Goal: Information Seeking & Learning: Find specific fact

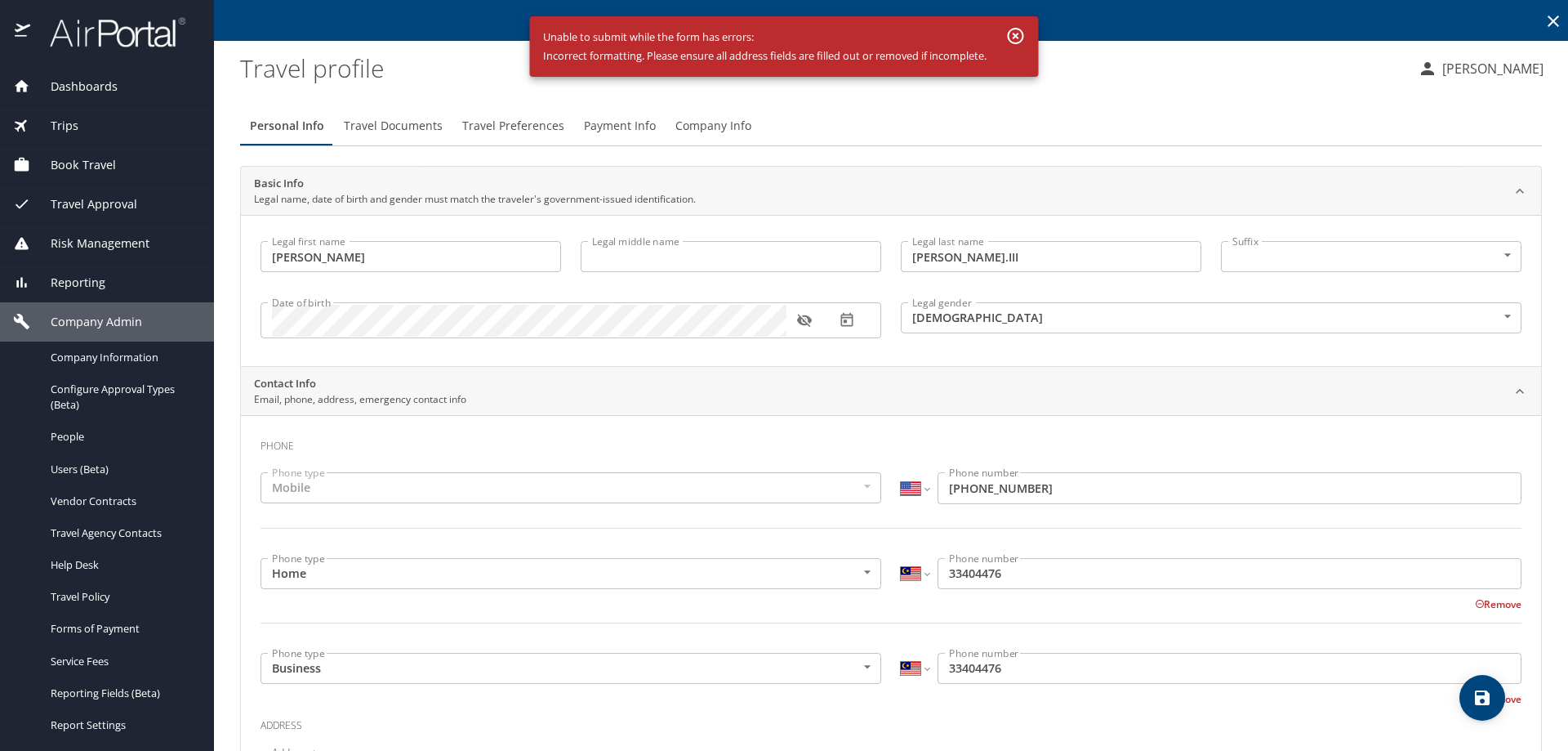
select select "US"
select select "MY"
click at [1014, 34] on icon "button" at bounding box center [1016, 36] width 20 height 20
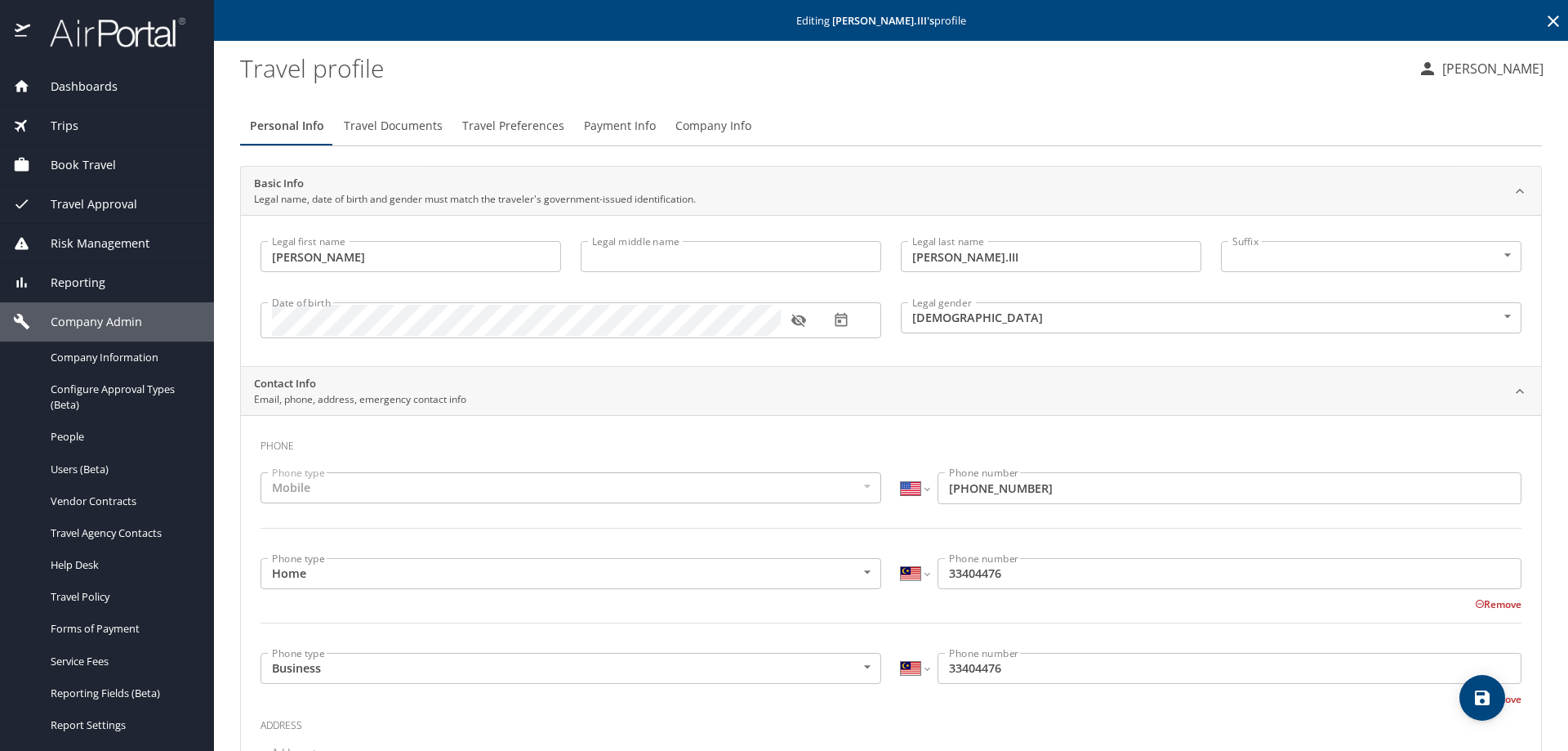
click at [52, 83] on span "Dashboards" at bounding box center [74, 86] width 87 height 18
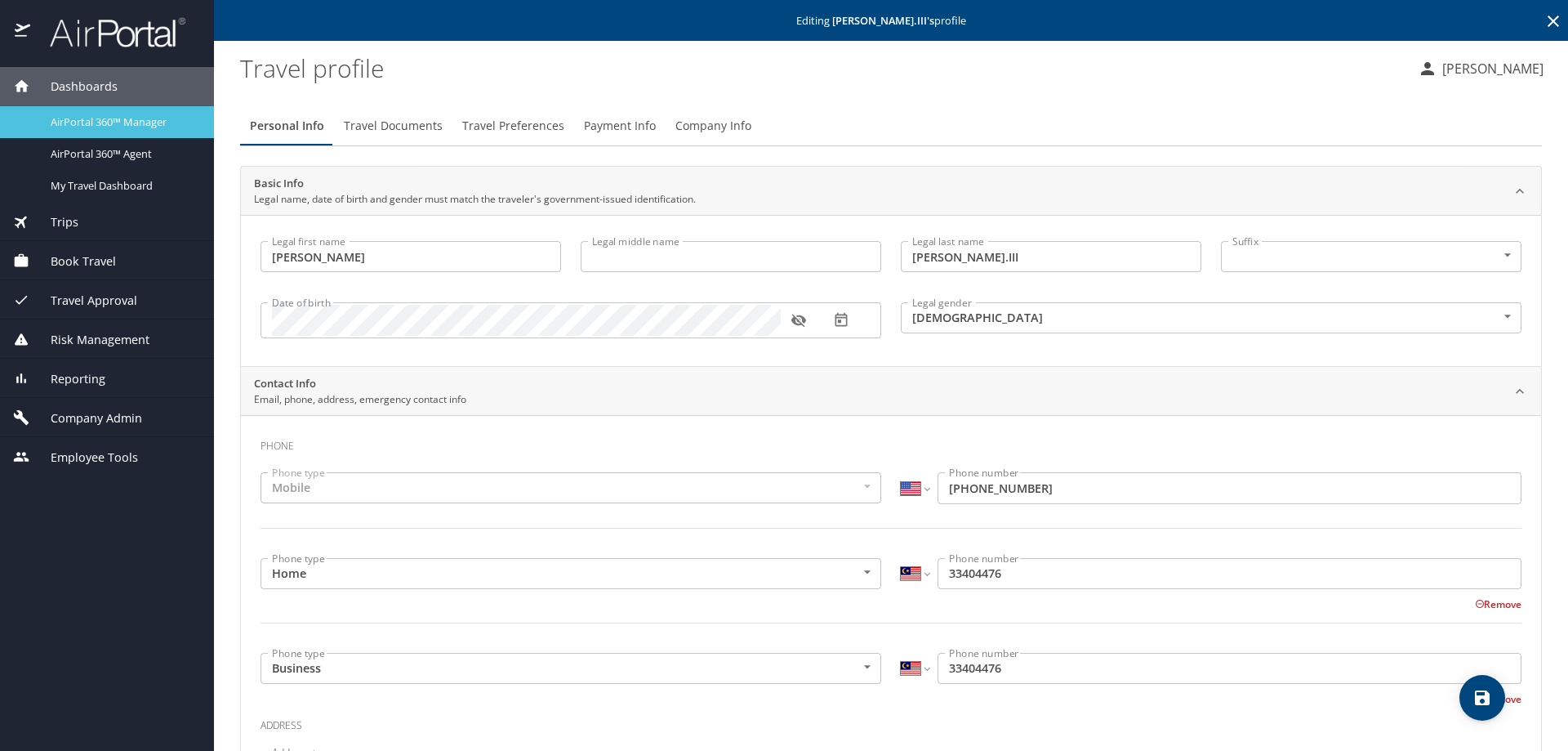
click at [80, 129] on span "AirPortal 360™ Manager" at bounding box center [122, 122] width 144 height 15
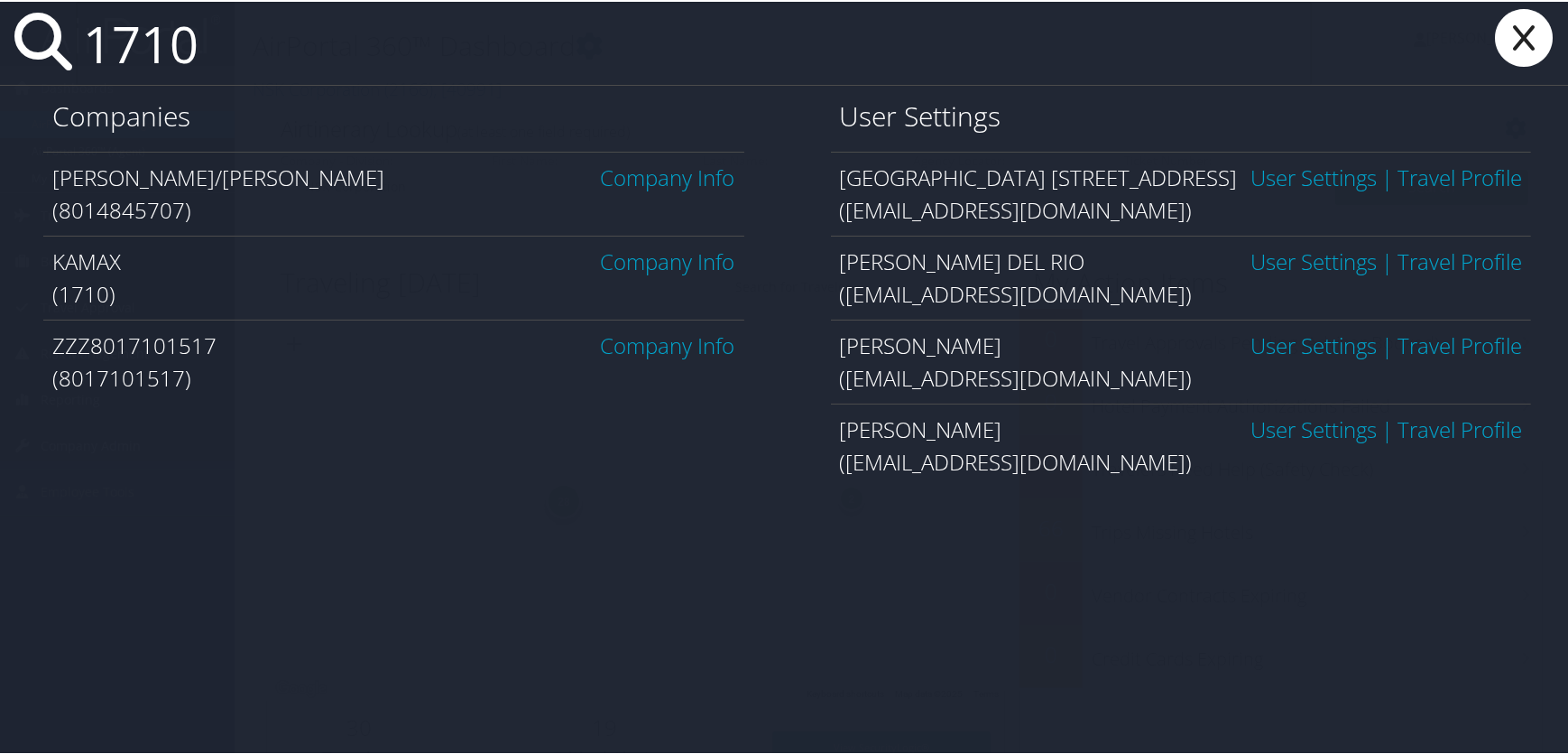
type input "1710"
click at [626, 260] on link "Company Info" at bounding box center [667, 260] width 134 height 30
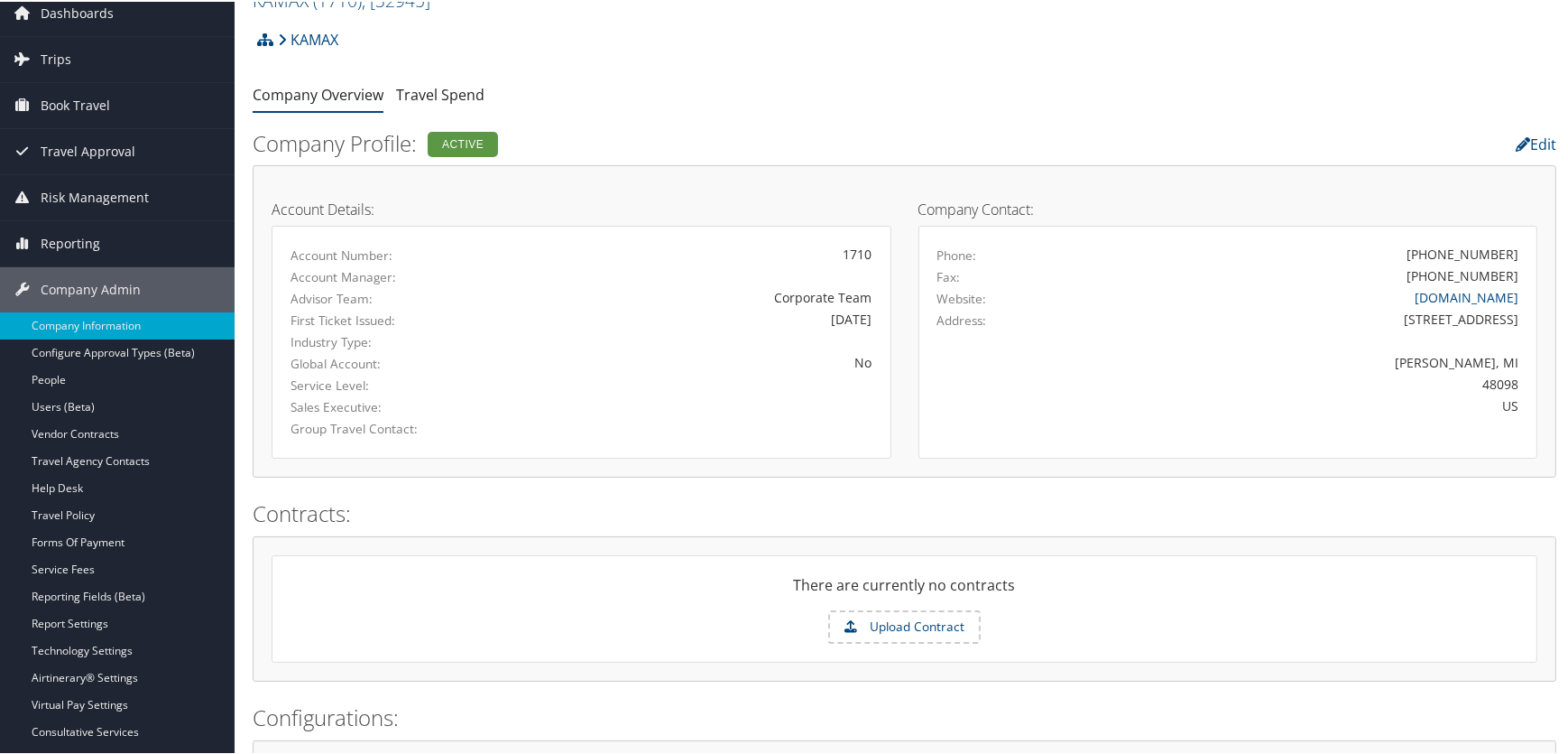
scroll to position [16, 0]
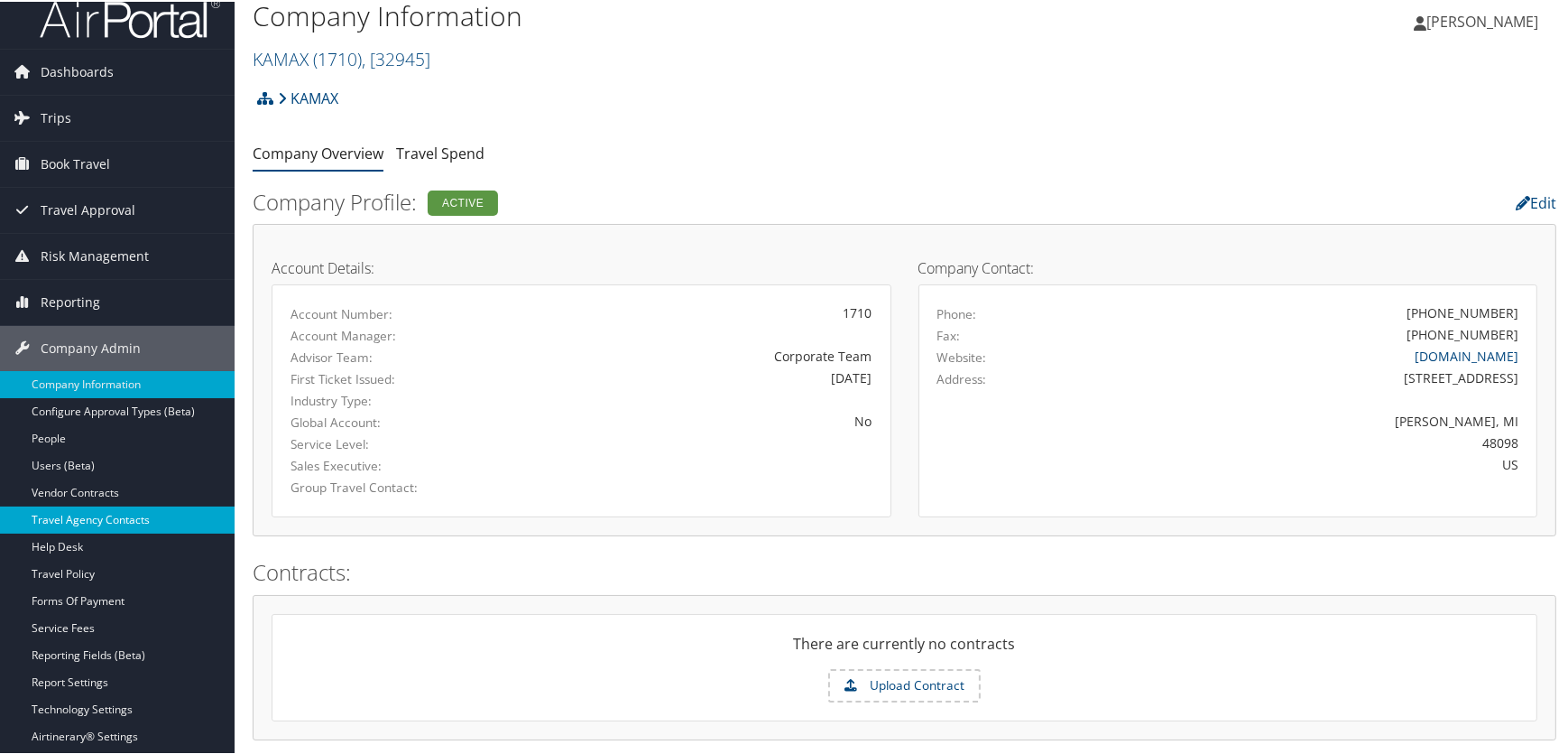
click at [80, 513] on link "Travel Agency Contacts" at bounding box center [117, 517] width 235 height 27
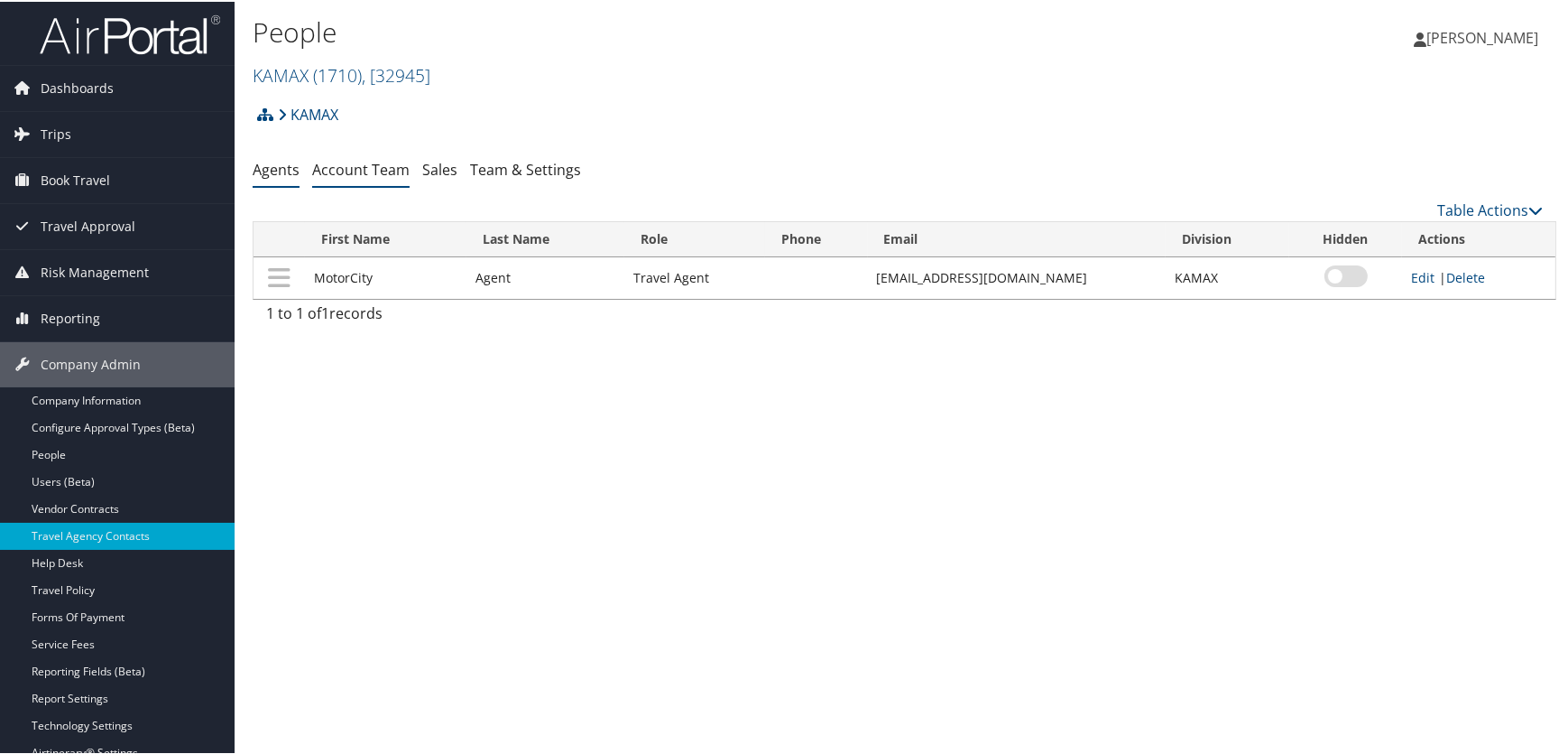
click at [359, 163] on link "Account Team" at bounding box center [361, 168] width 97 height 20
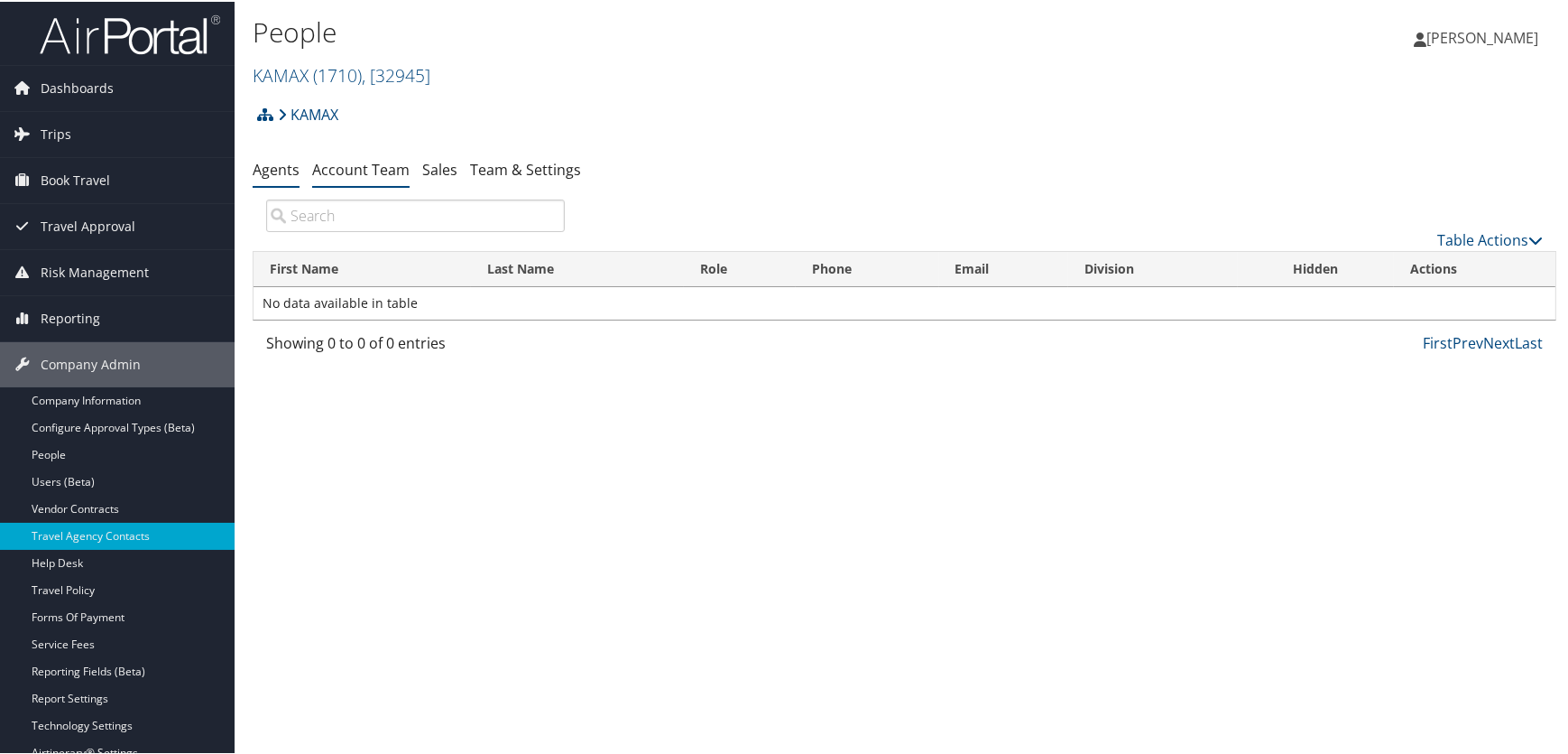
click at [271, 170] on link "Agents" at bounding box center [275, 168] width 47 height 20
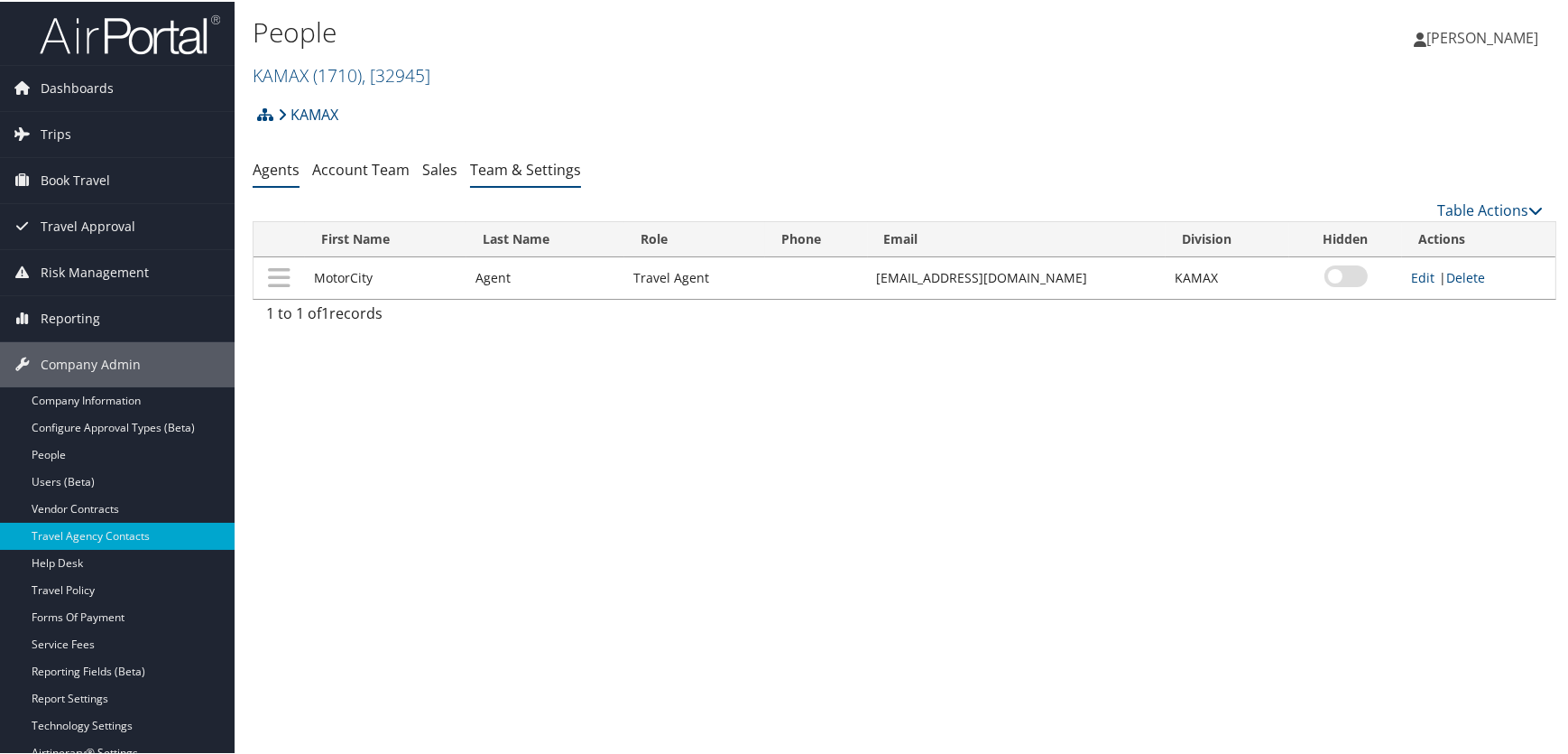
click at [515, 168] on link "Team & Settings" at bounding box center [526, 168] width 111 height 20
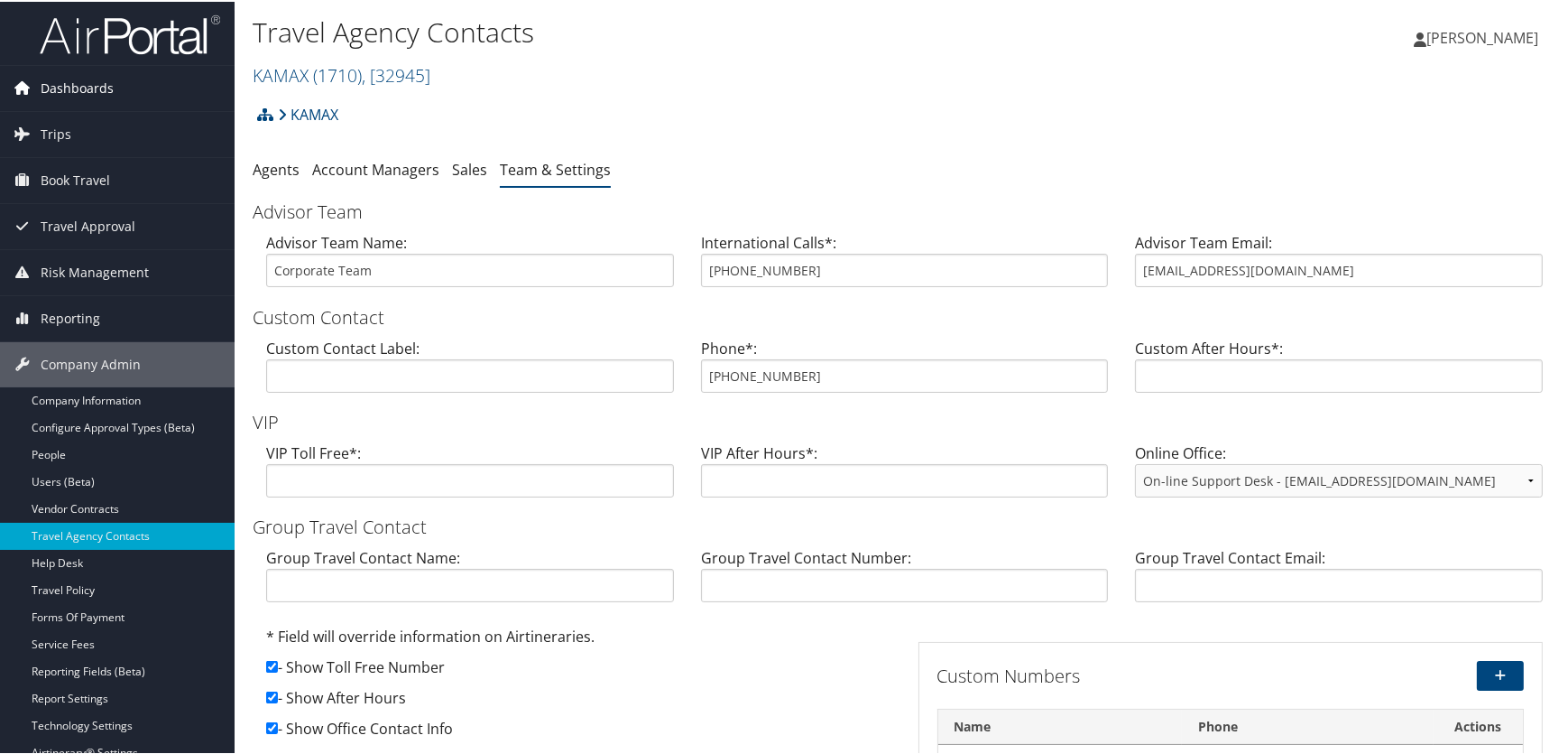
click at [72, 91] on span "Dashboards" at bounding box center [77, 86] width 73 height 45
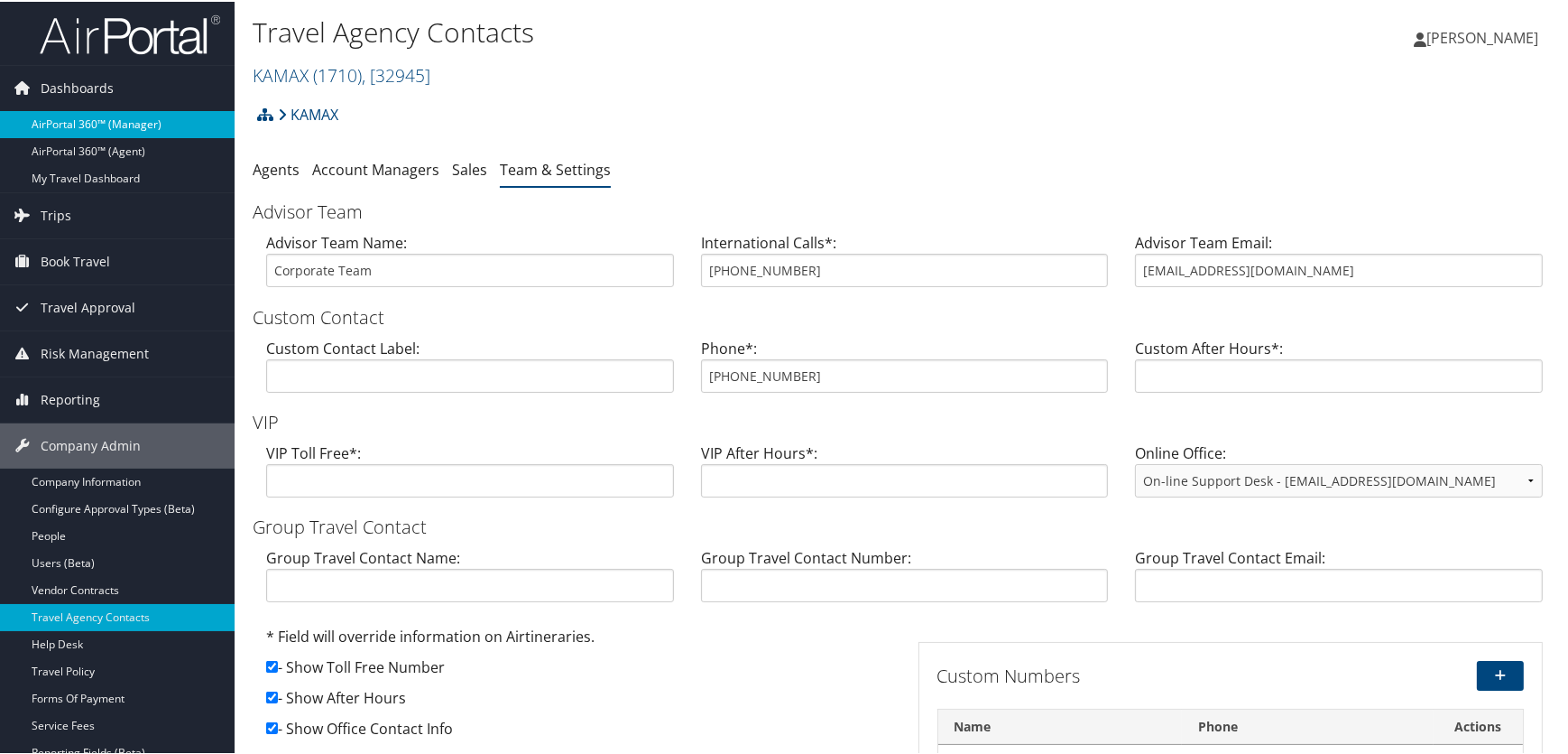
click at [81, 121] on link "AirPortal 360™ (Manager)" at bounding box center [117, 122] width 235 height 27
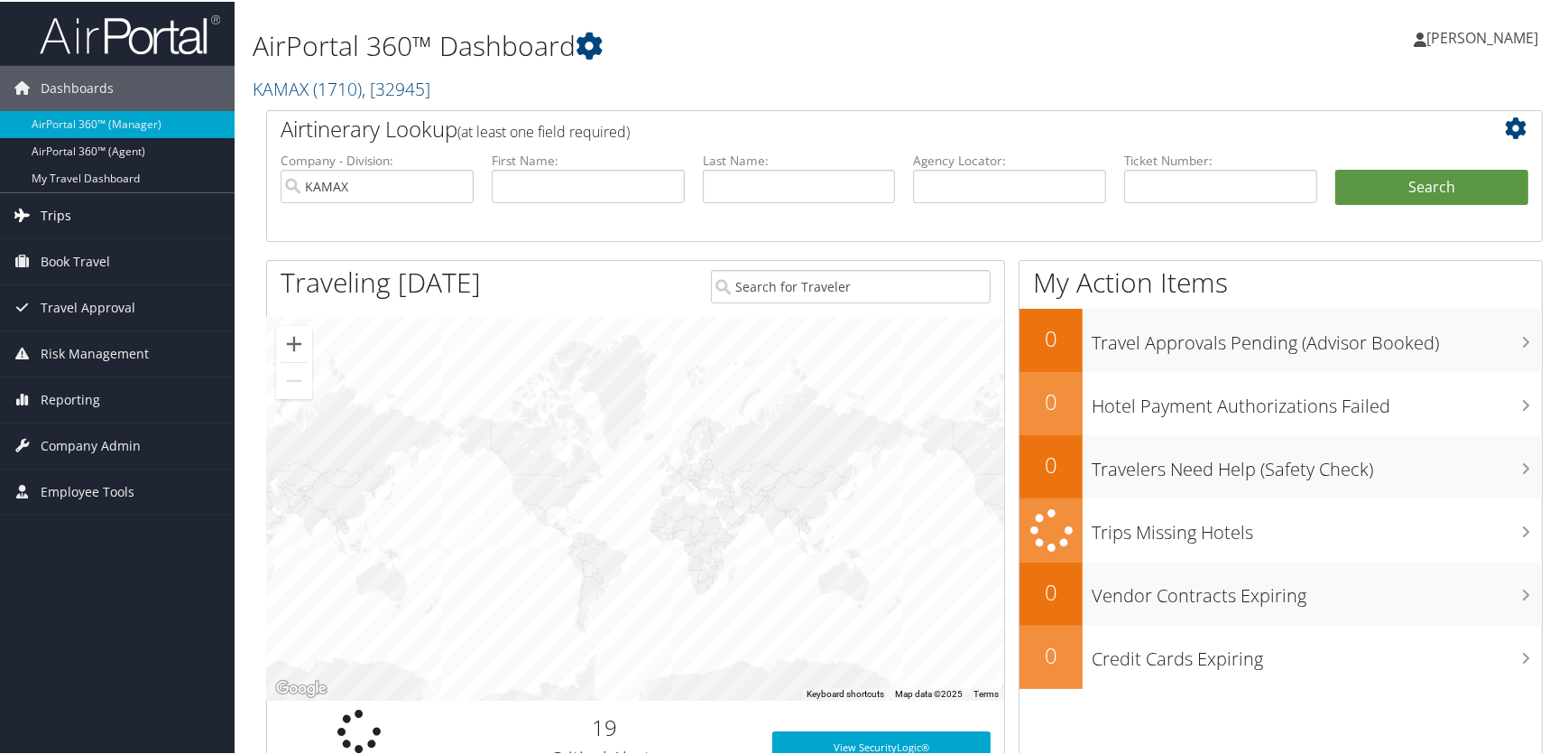
click at [61, 210] on span "Trips" at bounding box center [56, 213] width 31 height 45
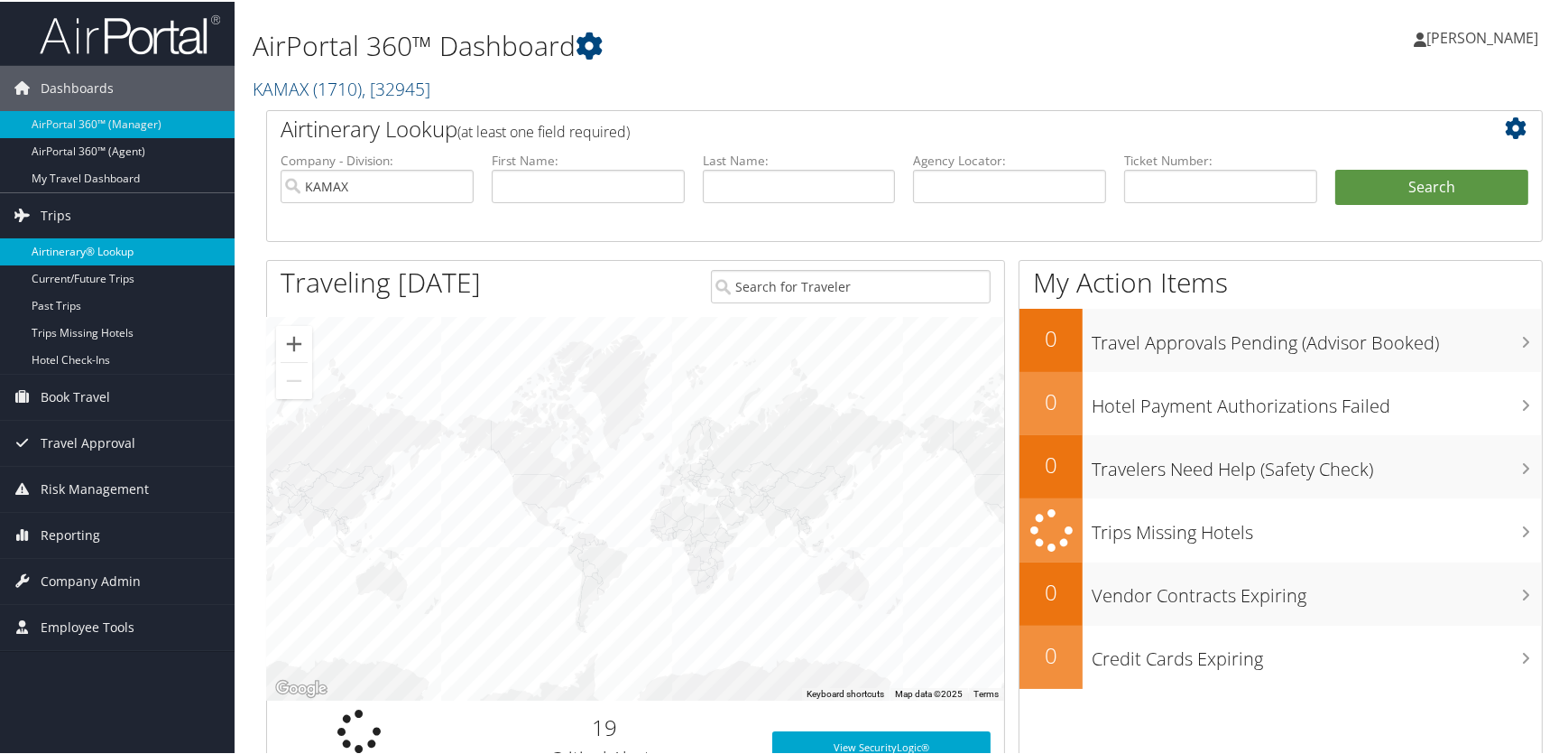
click at [75, 253] on link "Airtinerary® Lookup" at bounding box center [117, 250] width 235 height 27
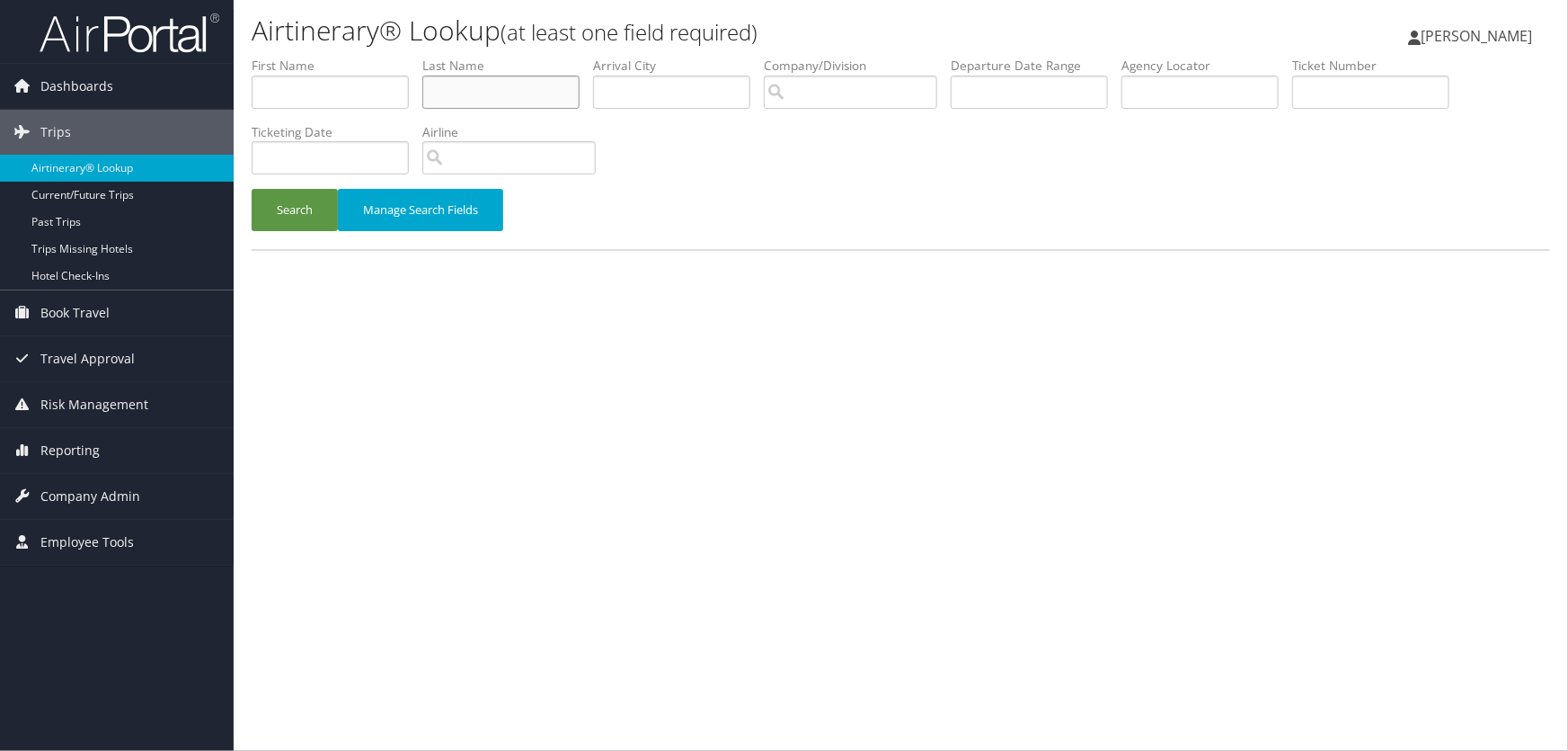
click at [479, 100] on input "text" at bounding box center [500, 92] width 157 height 34
type input "fukuyama"
click at [252, 189] on button "Search" at bounding box center [294, 210] width 86 height 43
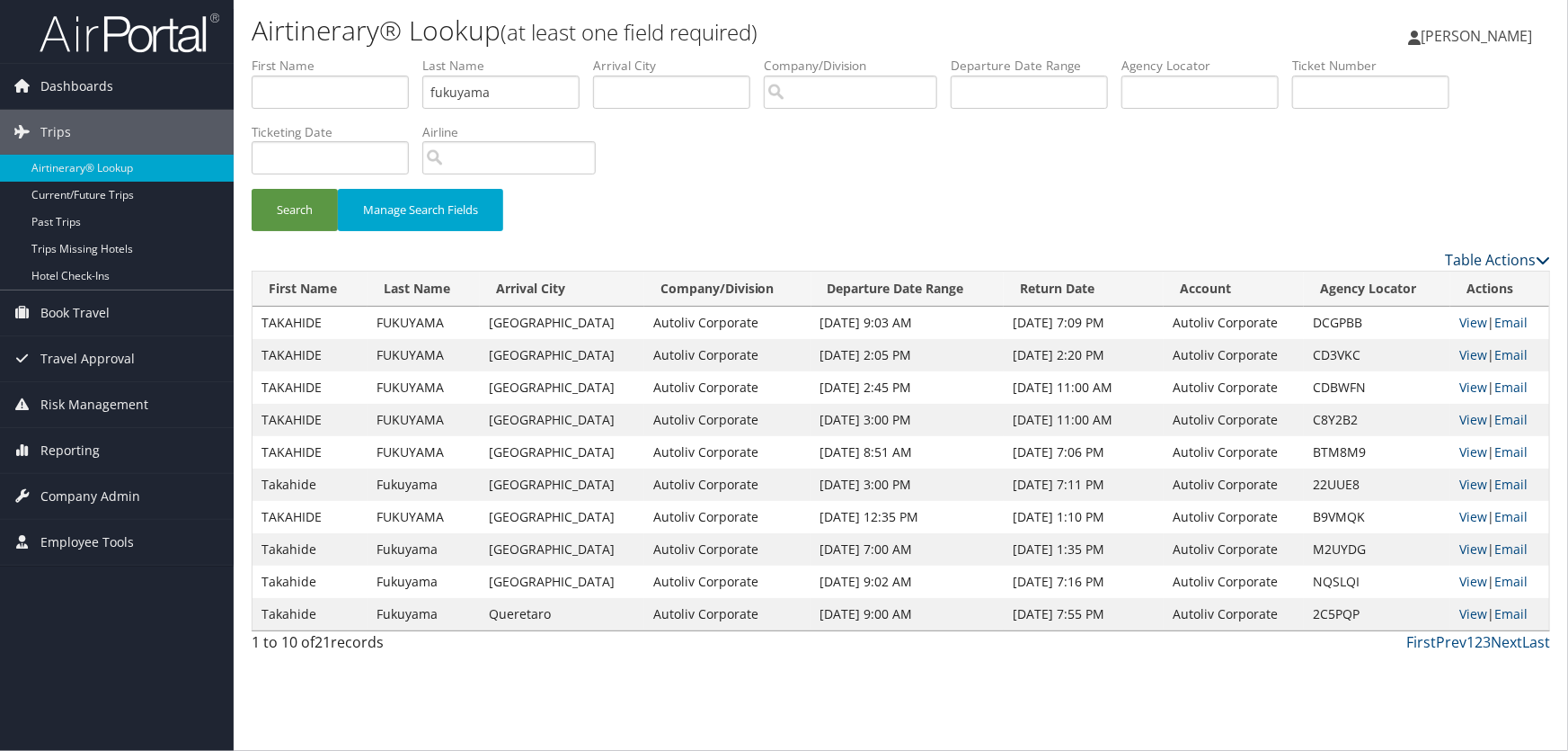
click at [1484, 255] on link "Table Actions" at bounding box center [1498, 260] width 105 height 20
click at [1295, 170] on div at bounding box center [784, 376] width 1568 height 751
click at [1517, 640] on link "Next" at bounding box center [1507, 642] width 32 height 20
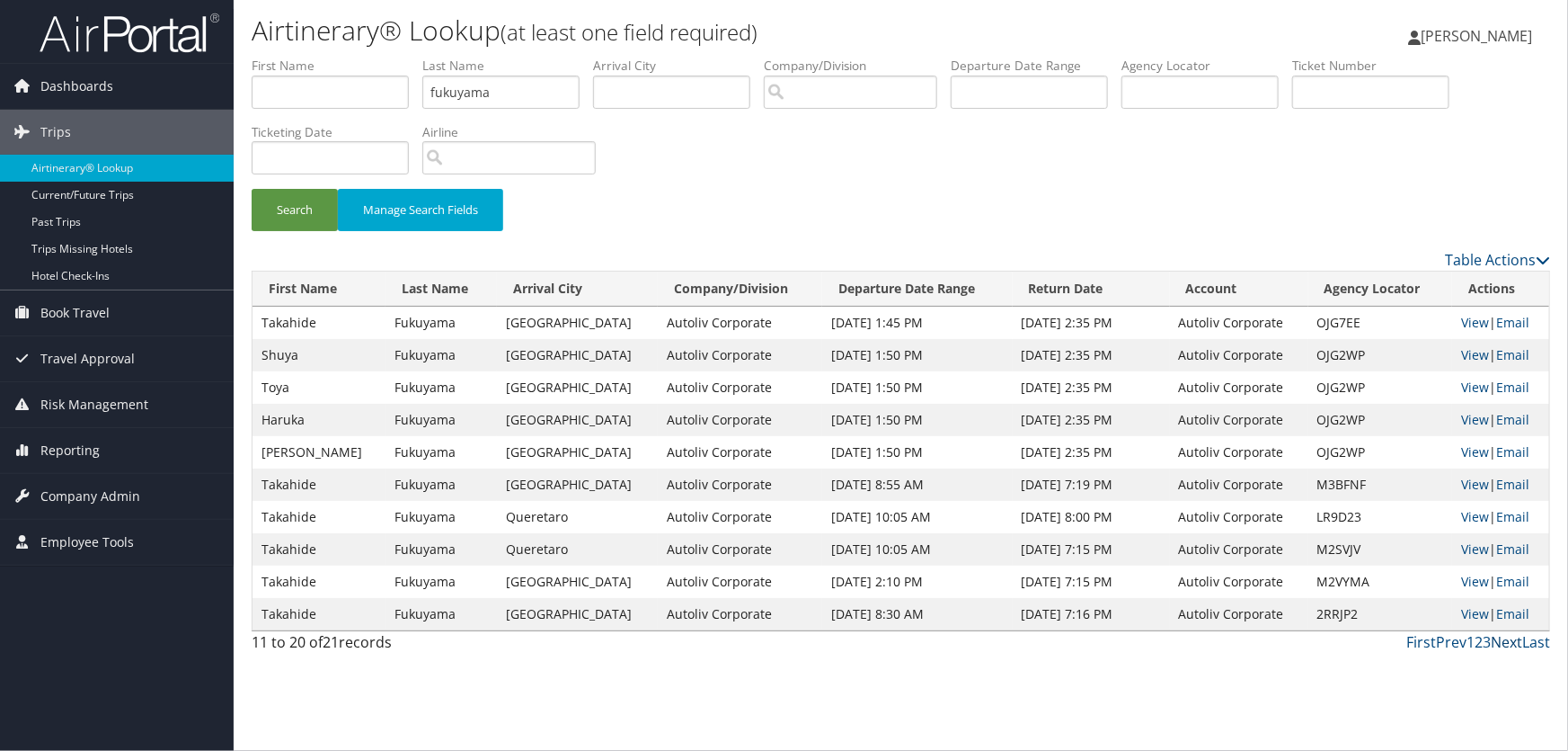
click at [1517, 640] on link "Next" at bounding box center [1507, 642] width 32 height 20
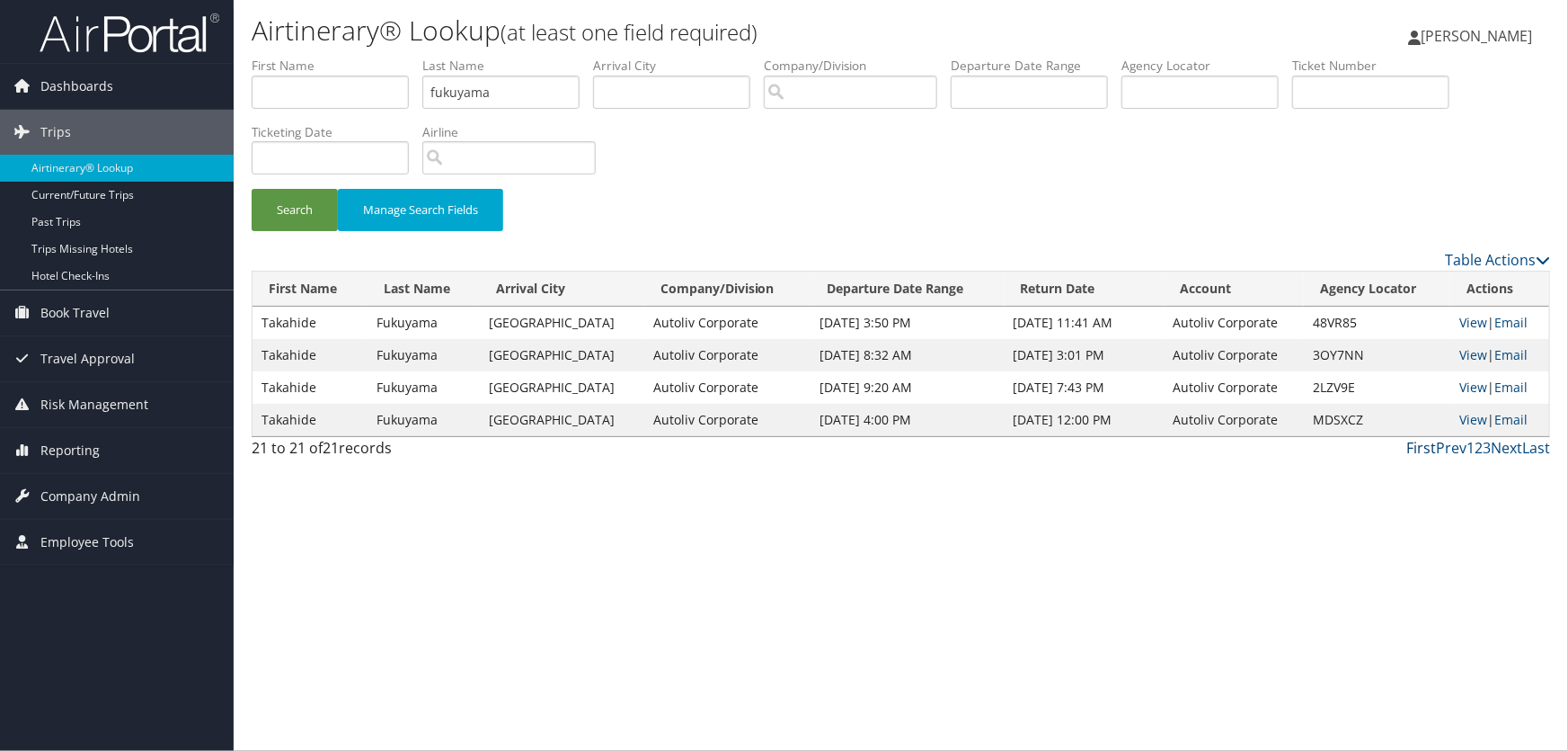
click at [1420, 446] on link "First" at bounding box center [1421, 448] width 30 height 20
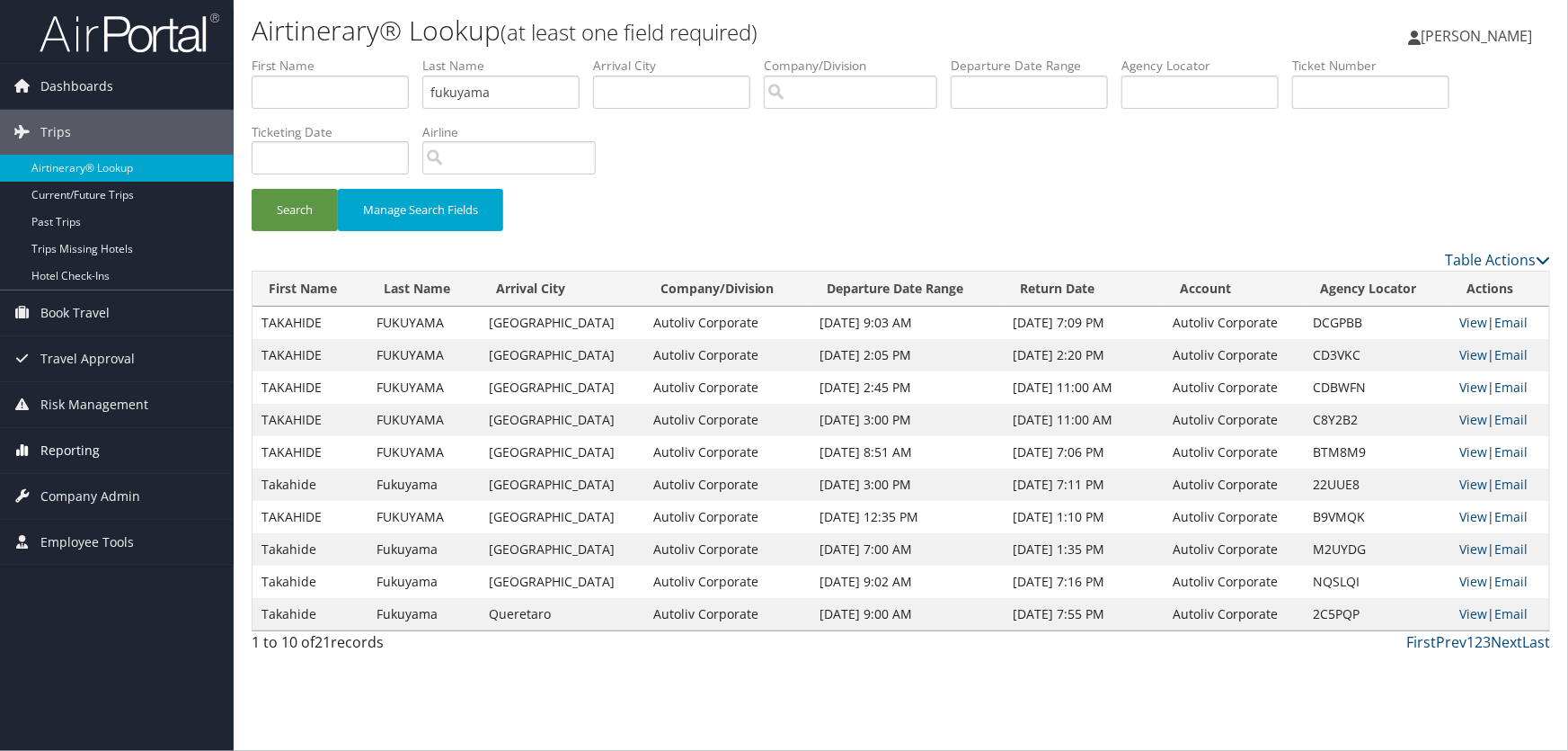
click at [63, 451] on span "Reporting" at bounding box center [70, 450] width 59 height 45
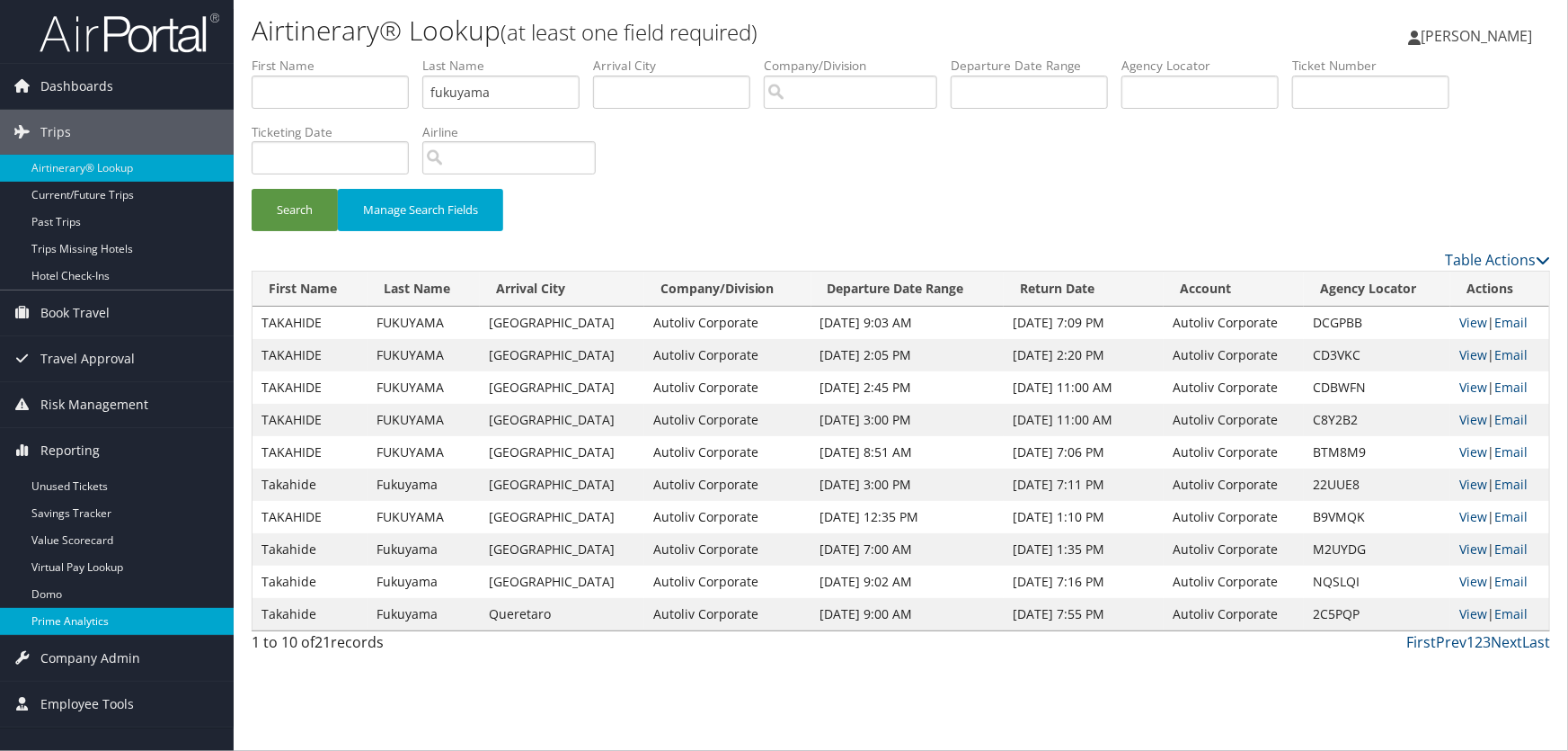
click at [58, 618] on link "Prime Analytics" at bounding box center [117, 620] width 234 height 27
